Goal: Find contact information: Find contact information

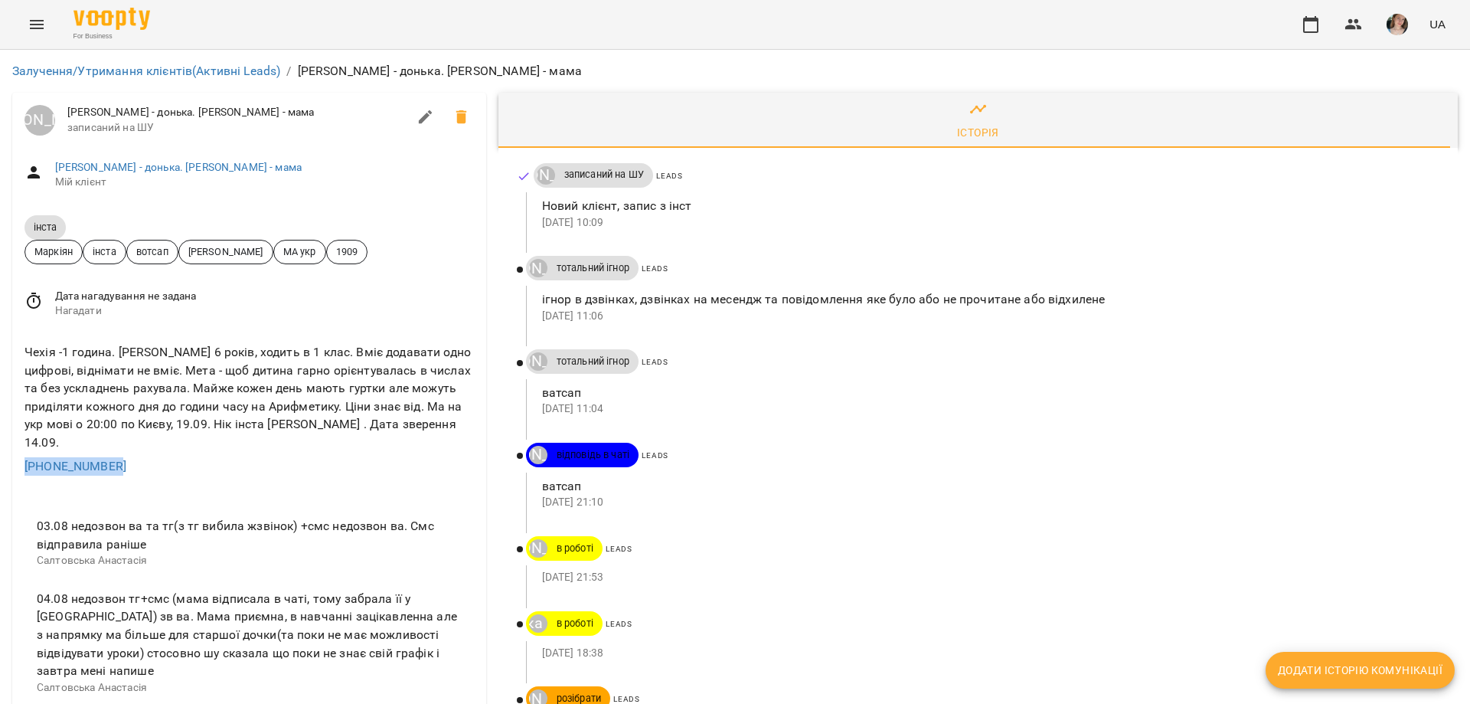
drag, startPoint x: 139, startPoint y: 459, endPoint x: 0, endPoint y: 468, distance: 139.7
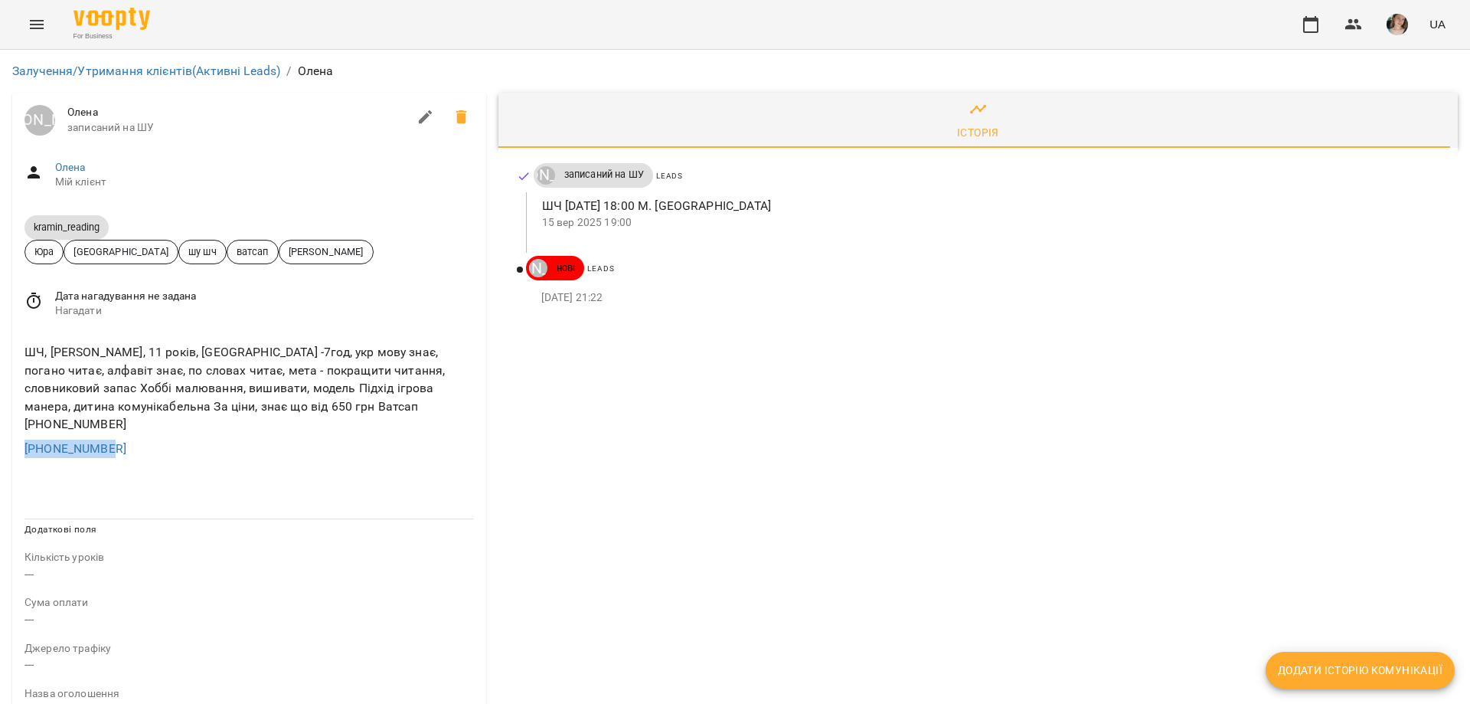
drag, startPoint x: 101, startPoint y: 432, endPoint x: 15, endPoint y: 432, distance: 86.5
click at [15, 432] on div "ШЧ, Аліса, 11 років, Канада -7год, укр мову знає, погано читає, алфавіт знає, п…" at bounding box center [249, 400] width 474 height 139
copy link "+16472995219"
click at [274, 482] on ul at bounding box center [248, 488] width 449 height 12
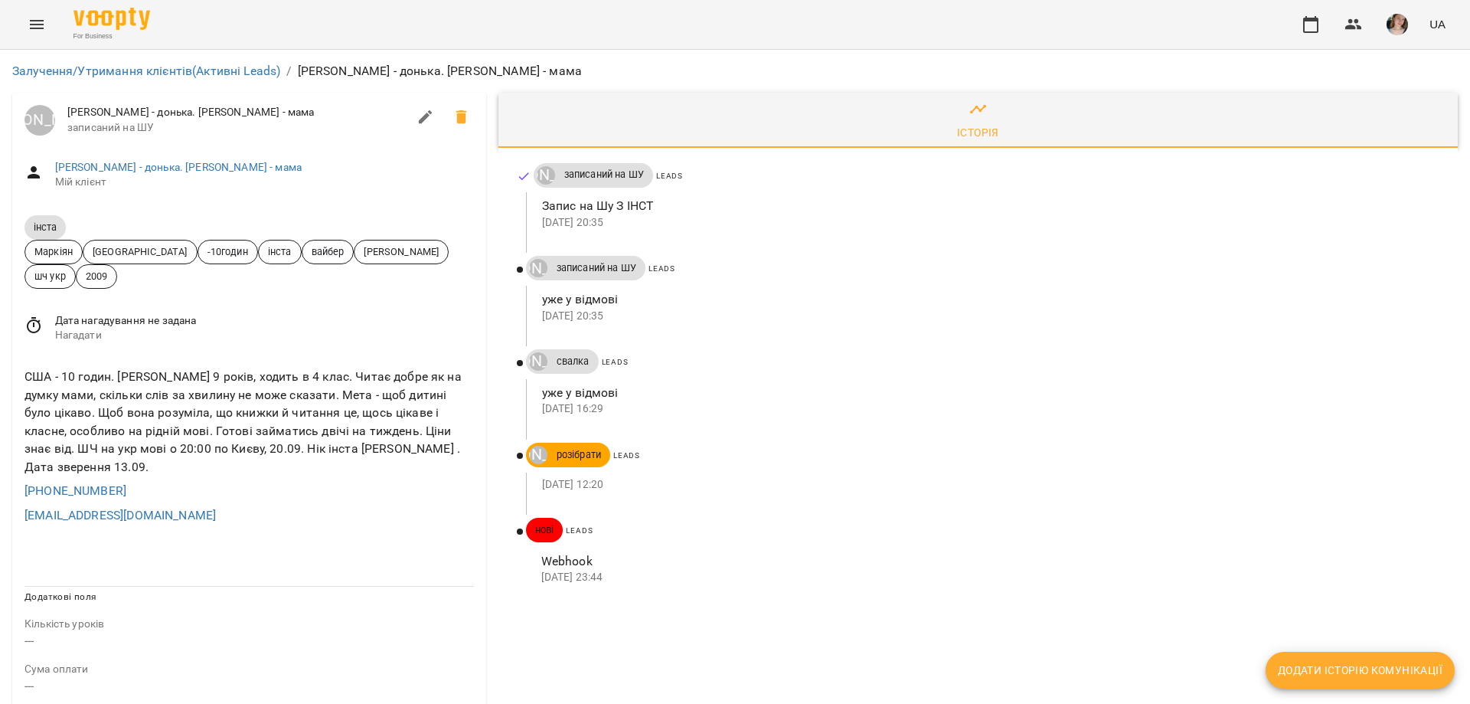
click at [380, 633] on p "---" at bounding box center [248, 641] width 449 height 18
click at [643, 643] on div "Історія Луцук Маркіян записаний на ШУ Leads Запис на Шу З ІНСТ 18 вер 2025 20:3…" at bounding box center [977, 671] width 971 height 1169
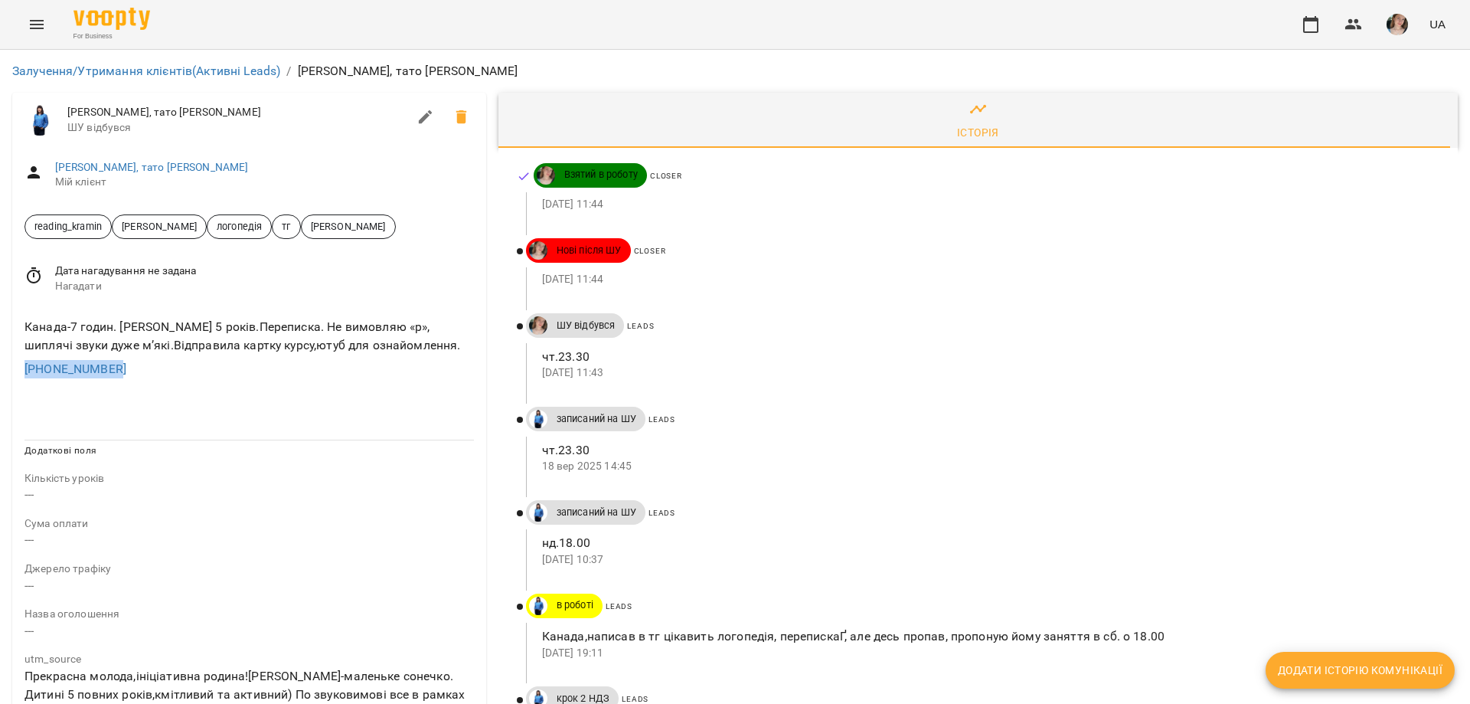
drag, startPoint x: 135, startPoint y: 365, endPoint x: 0, endPoint y: 374, distance: 135.0
click at [0, 374] on div "Залучення/Утримання клієнтів (Активні Leads) / [PERSON_NAME], тато [PERSON_NAME…" at bounding box center [735, 688] width 1470 height 1276
copy link "[PHONE_NUMBER]"
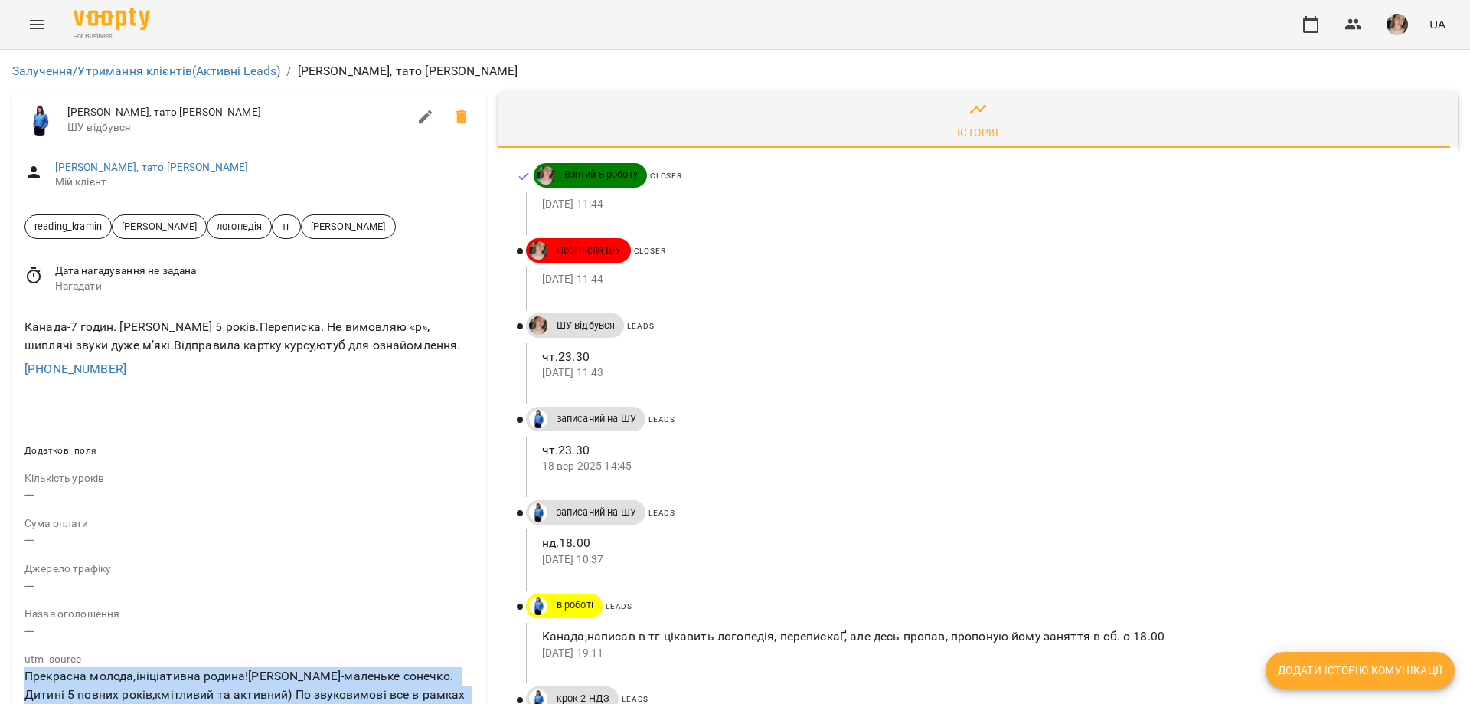
drag, startPoint x: 28, startPoint y: 442, endPoint x: 184, endPoint y: 587, distance: 212.9
copy p "Прекрасна молода,ініціативна родина![PERSON_NAME]-маленьке сонечко. Дитині 5 по…"
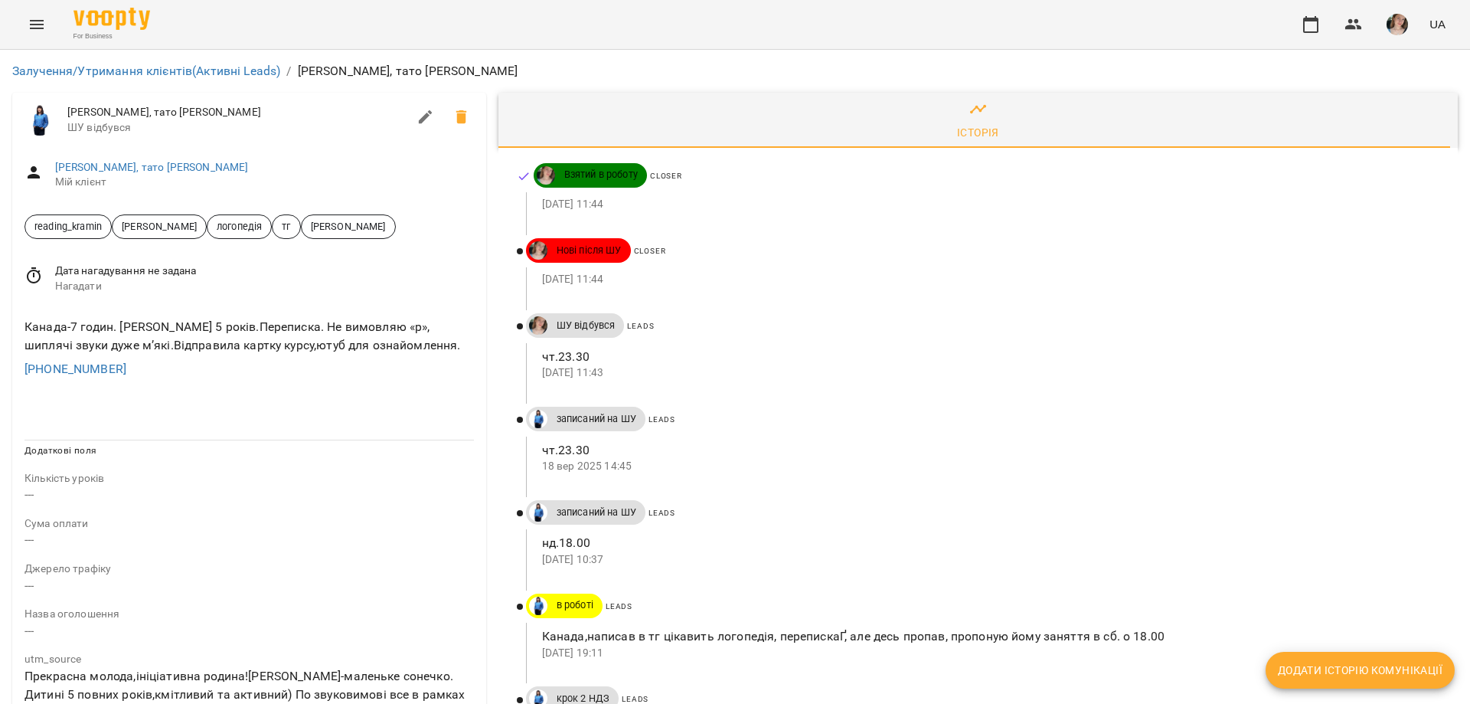
click at [267, 471] on p "Кількість уроків" at bounding box center [248, 478] width 449 height 15
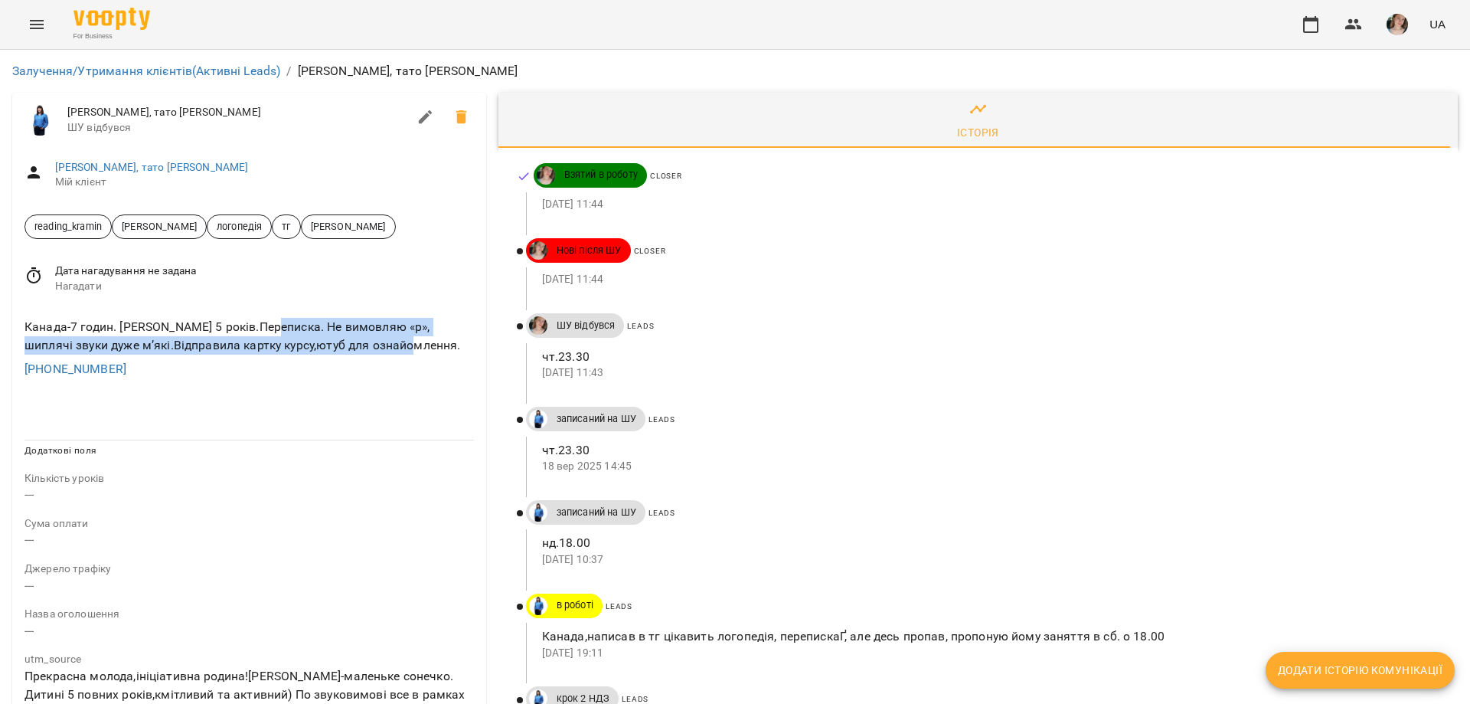
drag, startPoint x: 269, startPoint y: 246, endPoint x: 399, endPoint y: 272, distance: 132.0
click at [399, 315] on div "Канада-7 годин. [PERSON_NAME] 5 років.Переписка. Не вимовляю «р», шиплячі звуки…" at bounding box center [248, 336] width 455 height 42
click at [342, 315] on div "Канада-7 годин. [PERSON_NAME] 5 років.Переписка. Не вимовляю «р», шиплячі звуки…" at bounding box center [248, 336] width 455 height 42
drag, startPoint x: 269, startPoint y: 248, endPoint x: 87, endPoint y: 274, distance: 183.3
click at [87, 315] on div "Канада-7 годин. [PERSON_NAME] 5 років.Переписка. Не вимовляю «р», шиплячі звуки…" at bounding box center [248, 336] width 455 height 42
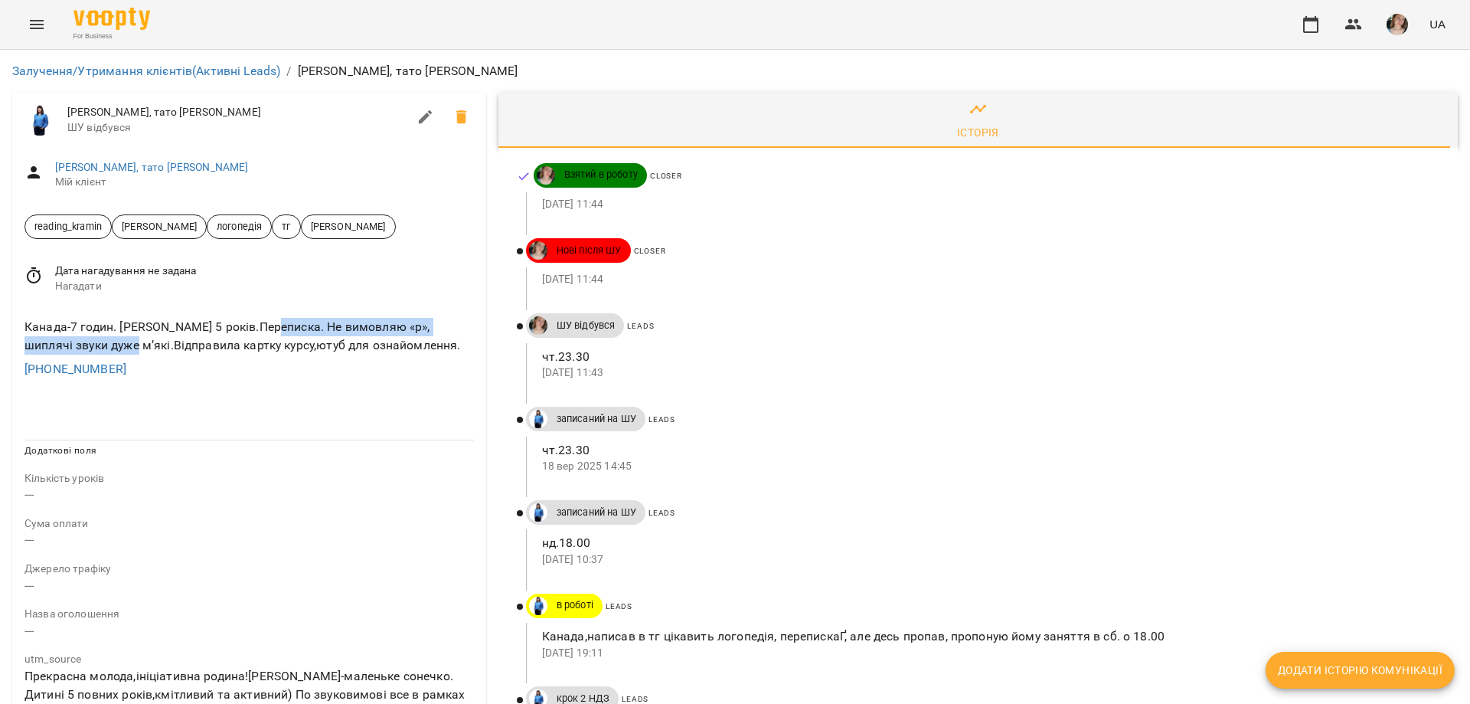
copy div "Не вимовляю «р», шиплячі звуки дуже мʼякі."
